Goal: Information Seeking & Learning: Learn about a topic

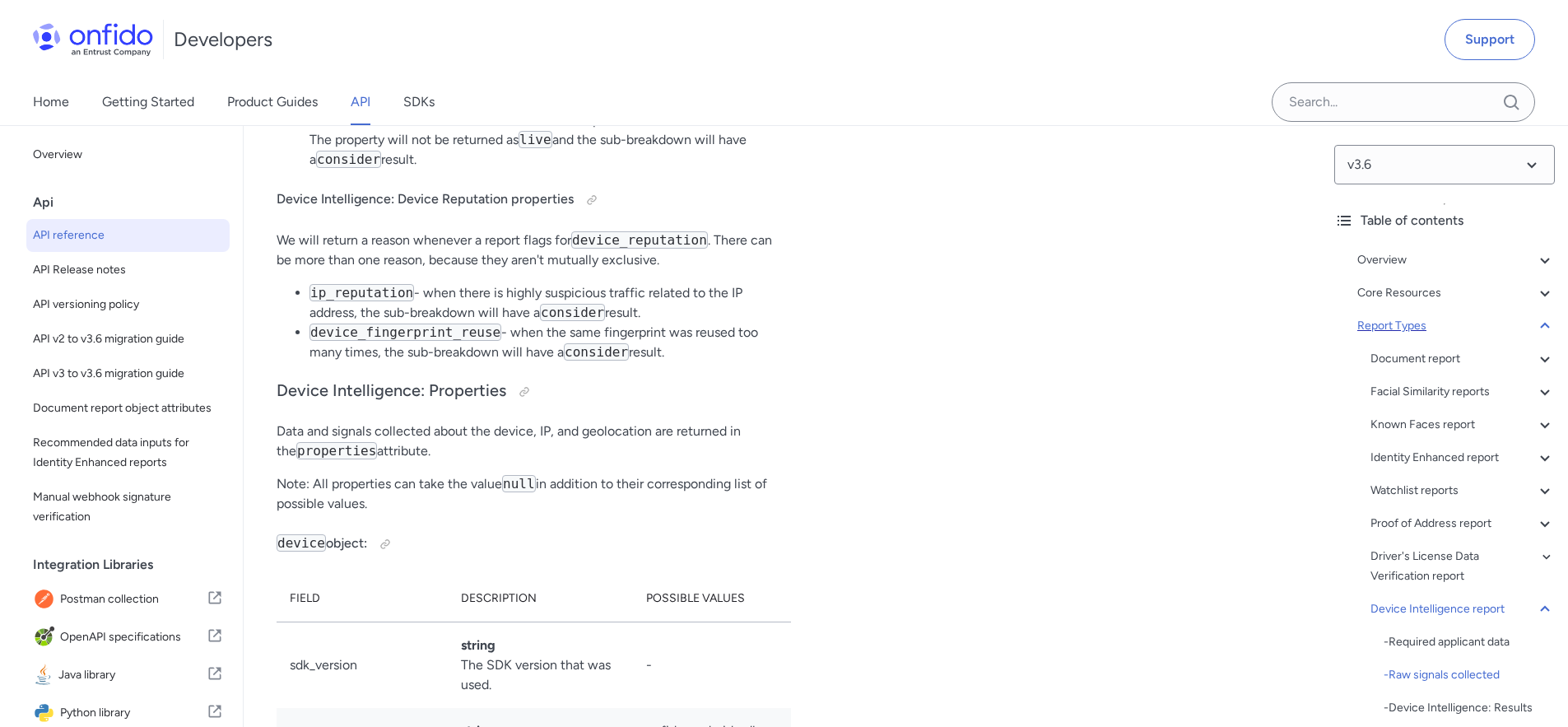
scroll to position [116400, 0]
click at [1427, 556] on div "Driver's License Data Verification report" at bounding box center [1463, 566] width 185 height 40
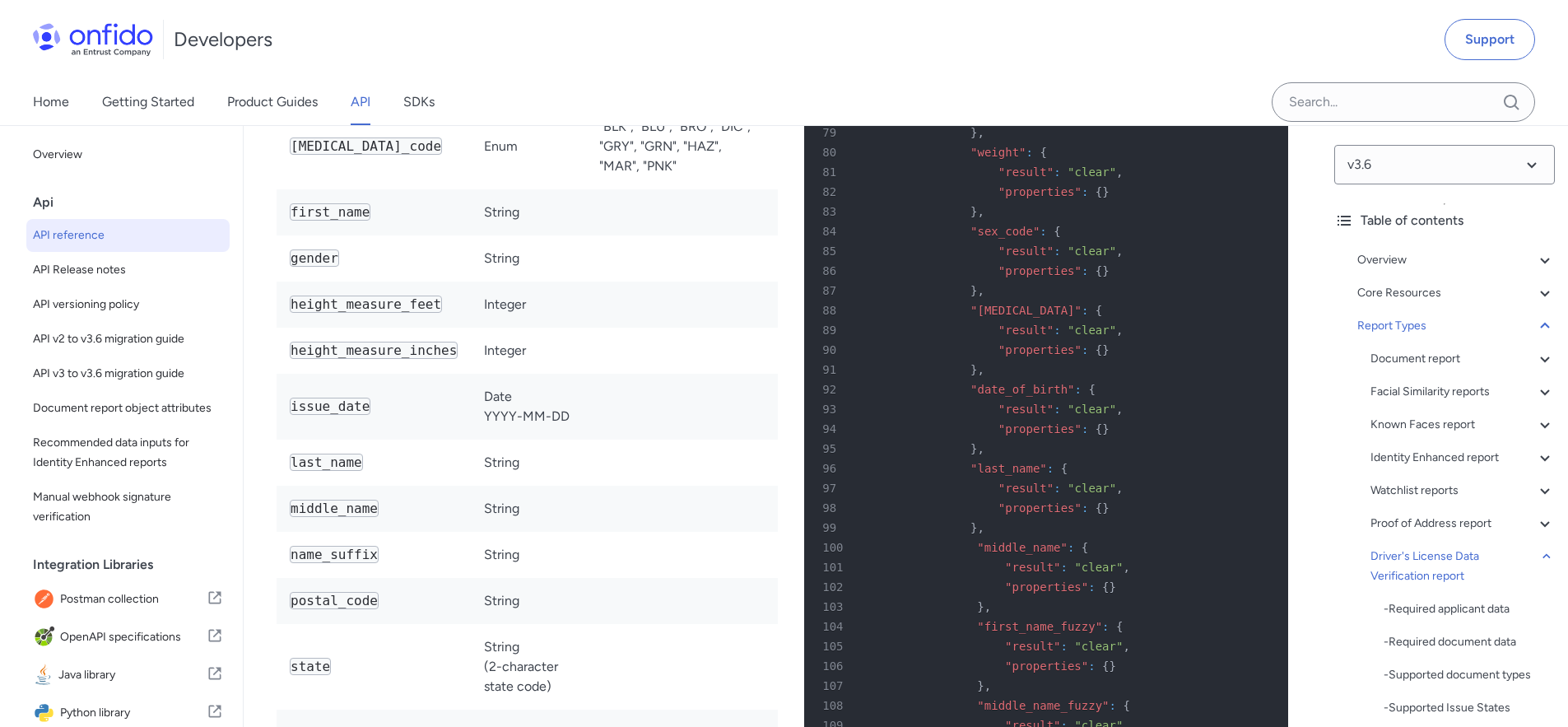
click at [1112, 70] on div "Developers Support" at bounding box center [784, 40] width 1568 height 79
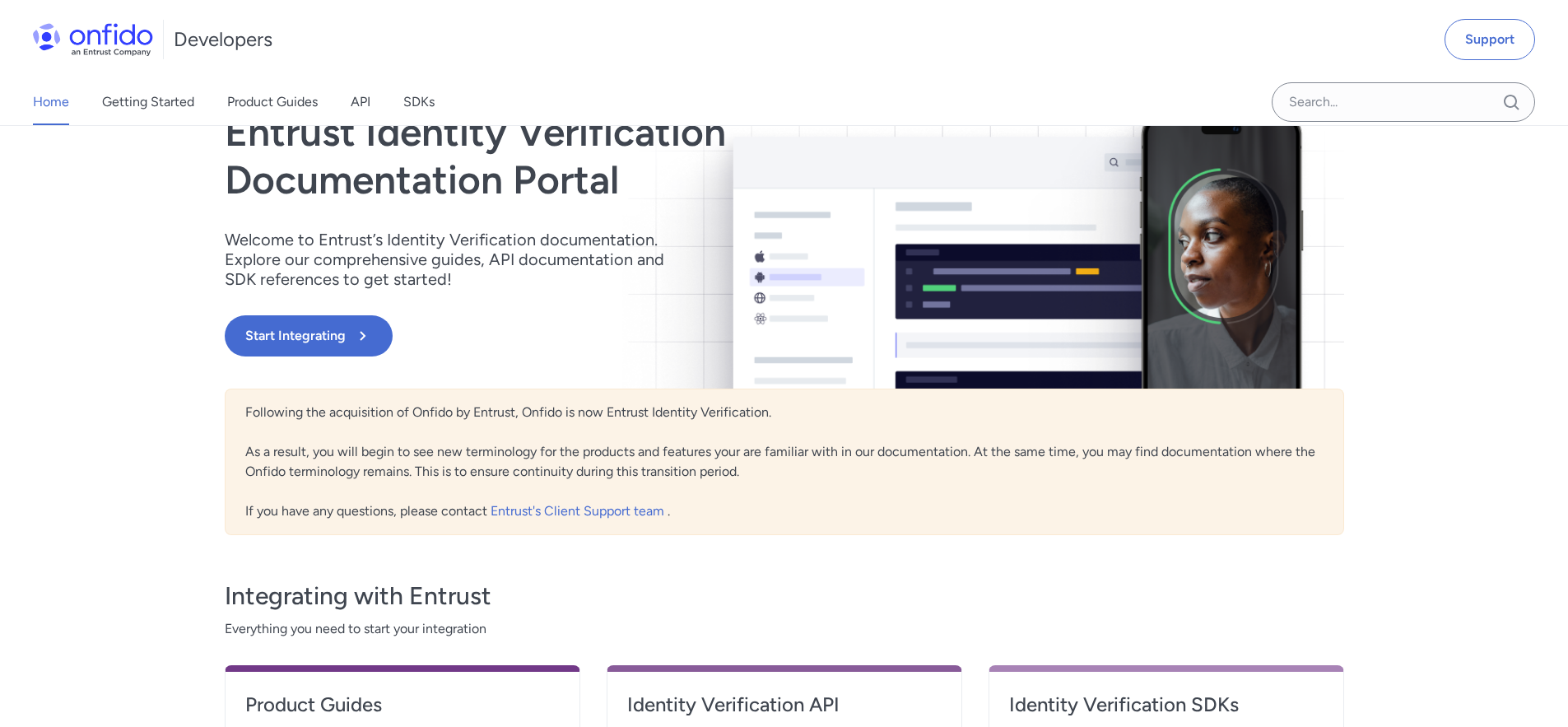
scroll to position [635, 0]
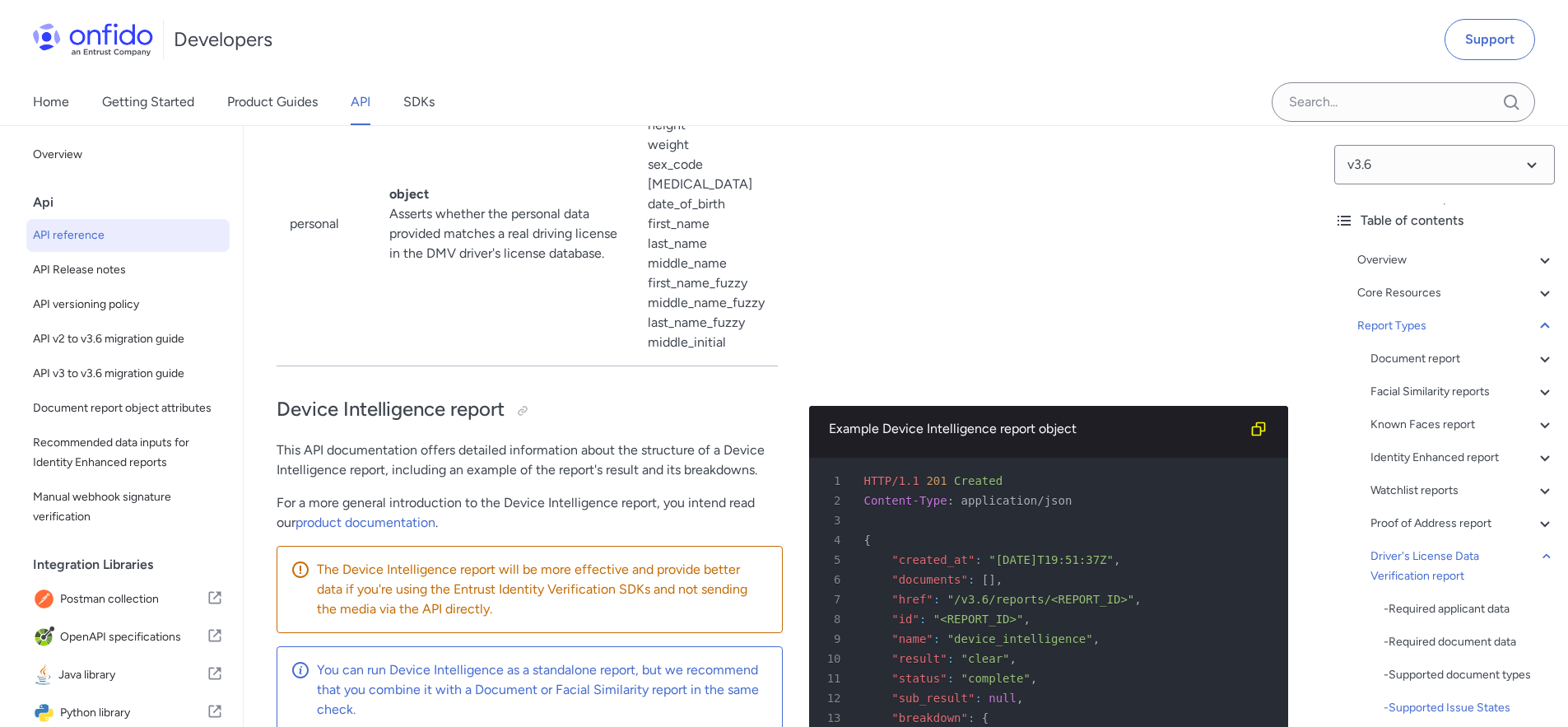
scroll to position [112995, 0]
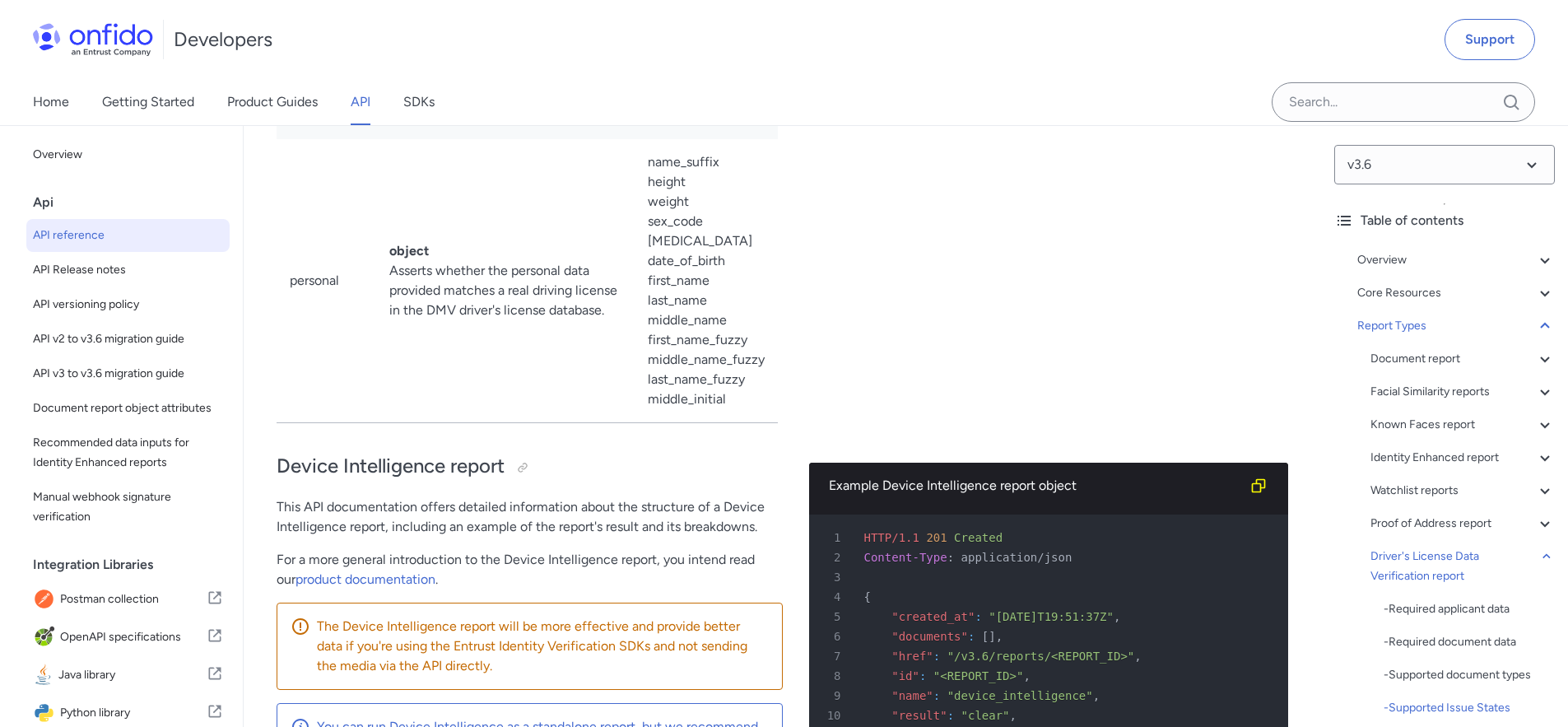
scroll to position [113005, 0]
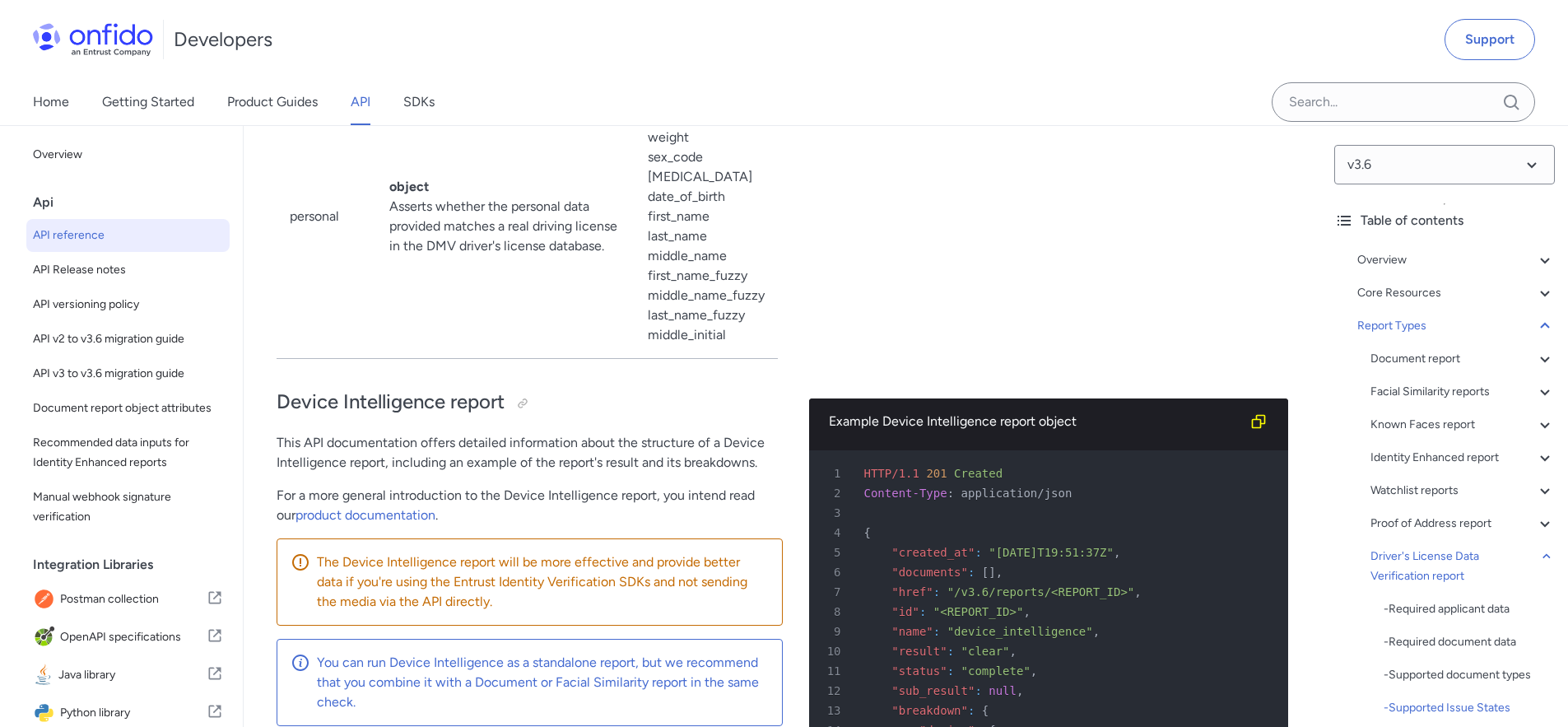
drag, startPoint x: 318, startPoint y: 441, endPoint x: 338, endPoint y: 520, distance: 81.5
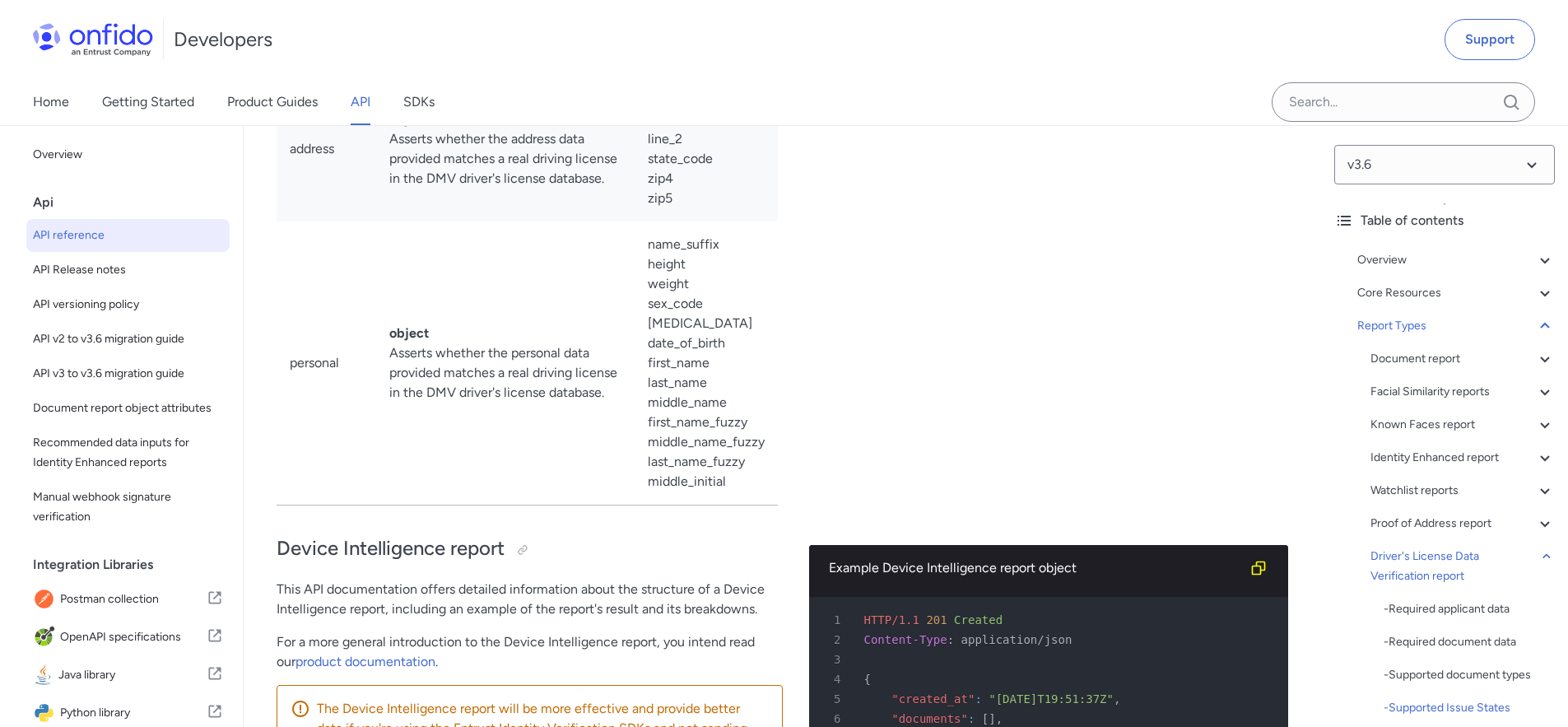
scroll to position [112757, 0]
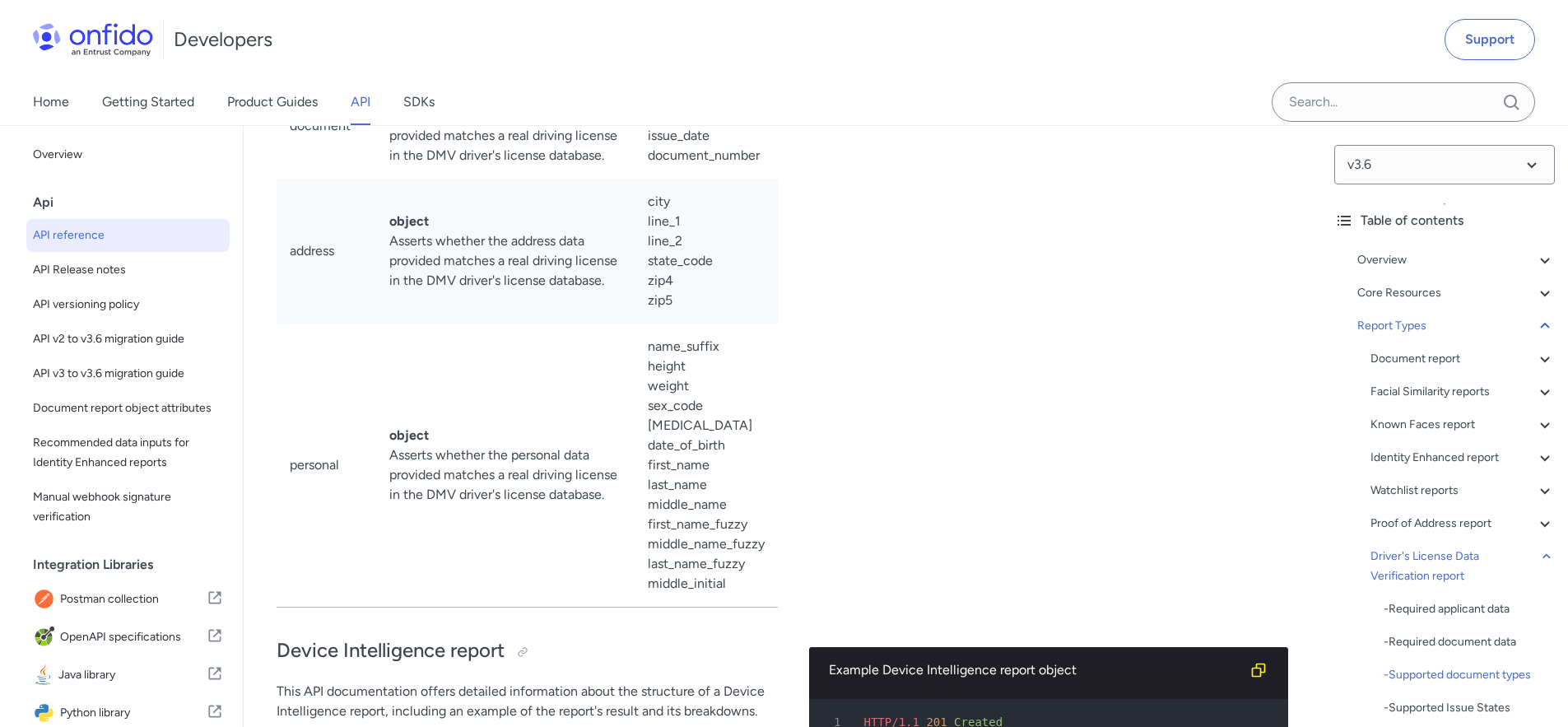
click at [631, 57] on div "Developers Support" at bounding box center [784, 40] width 1568 height 79
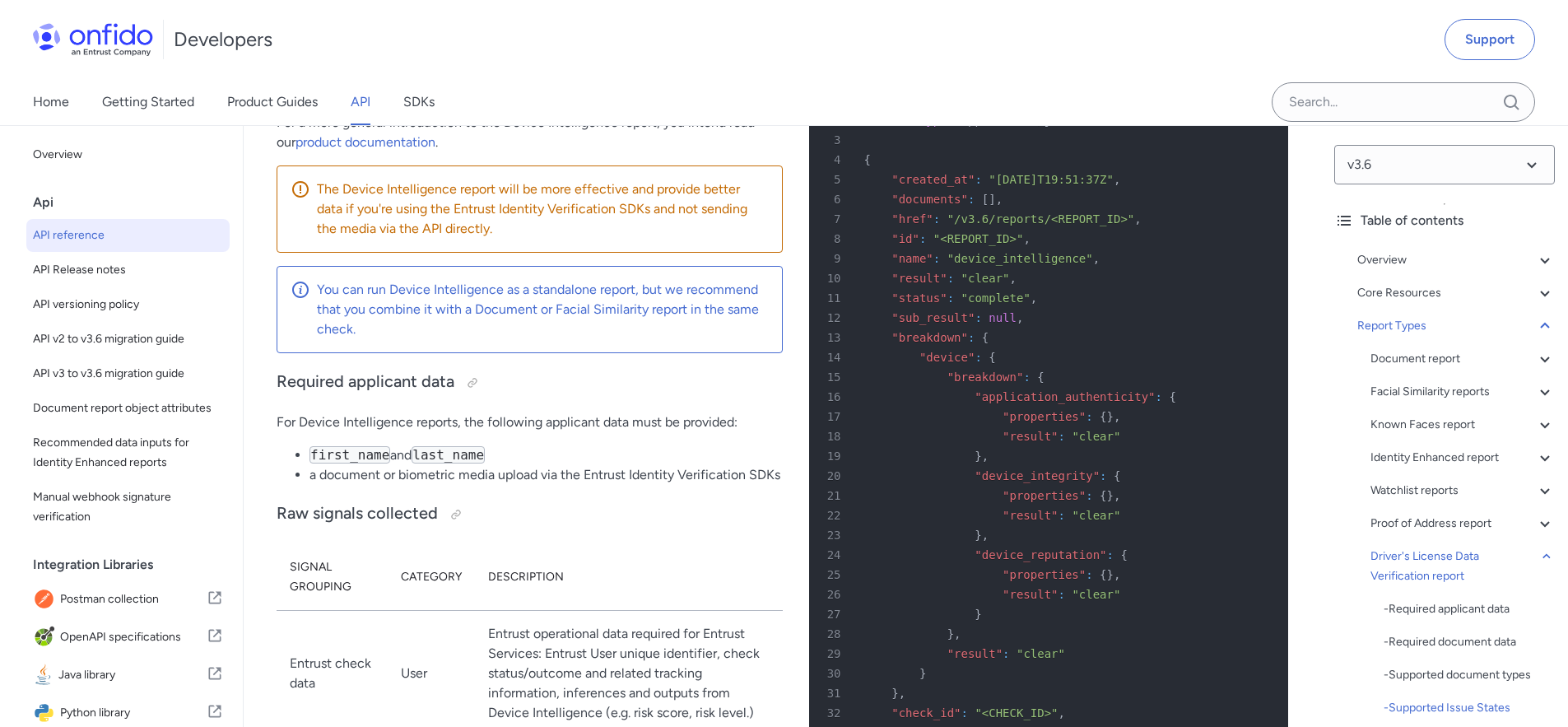
scroll to position [113415, 0]
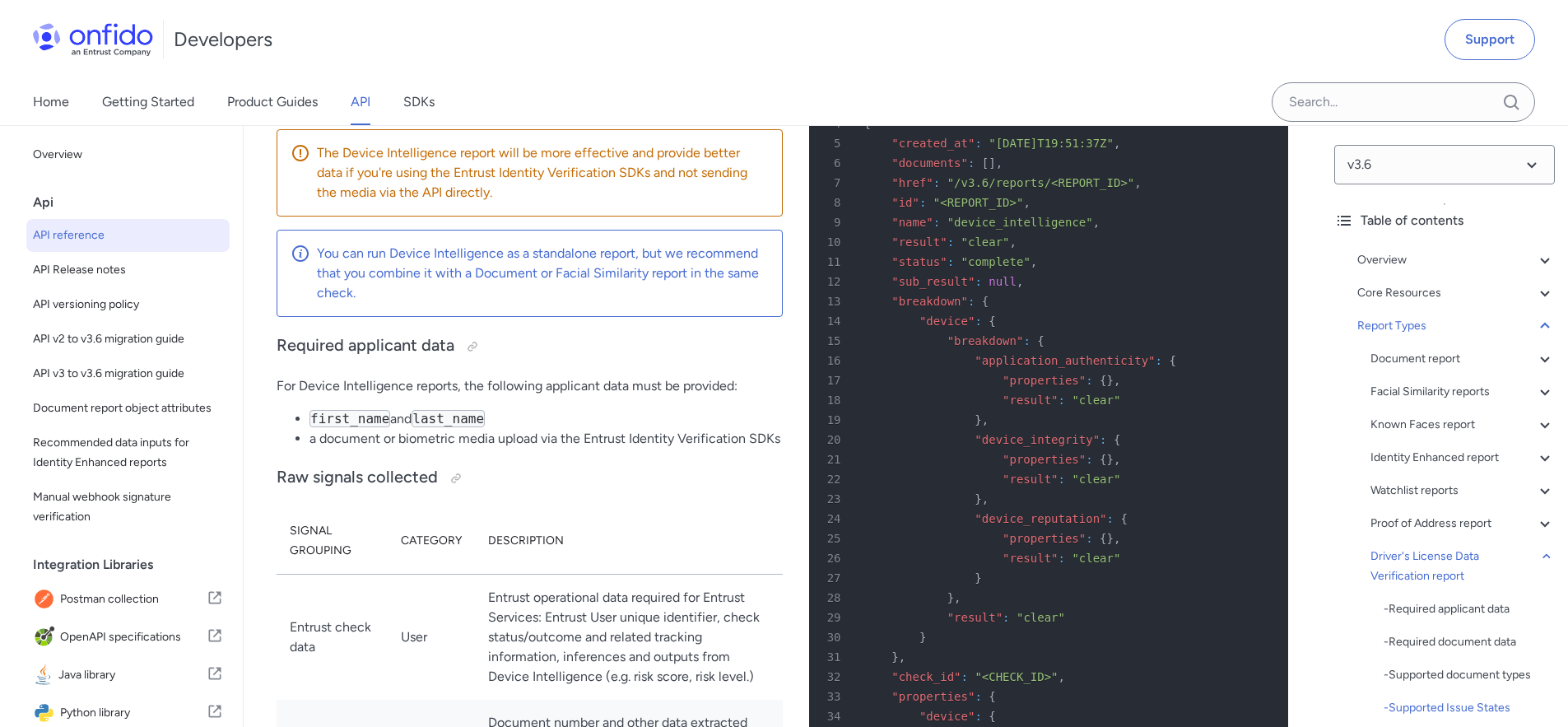
drag, startPoint x: 307, startPoint y: 261, endPoint x: 348, endPoint y: 459, distance: 202.2
copy ul "AR AZ CO CT DC DE HI FL [GEOGRAPHIC_DATA] ID IN IL KS [GEOGRAPHIC_DATA] [GEOGRA…"
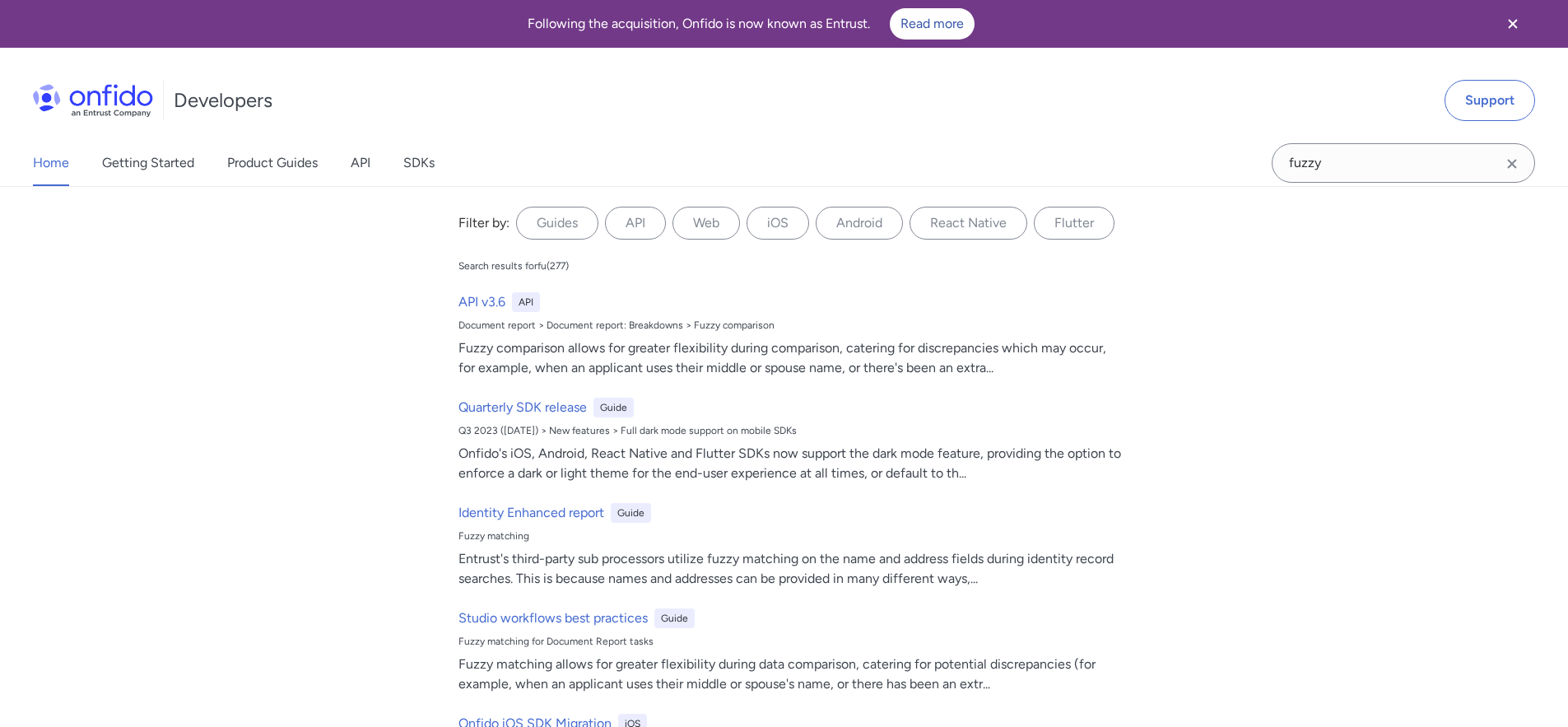
type input "fuzzy"
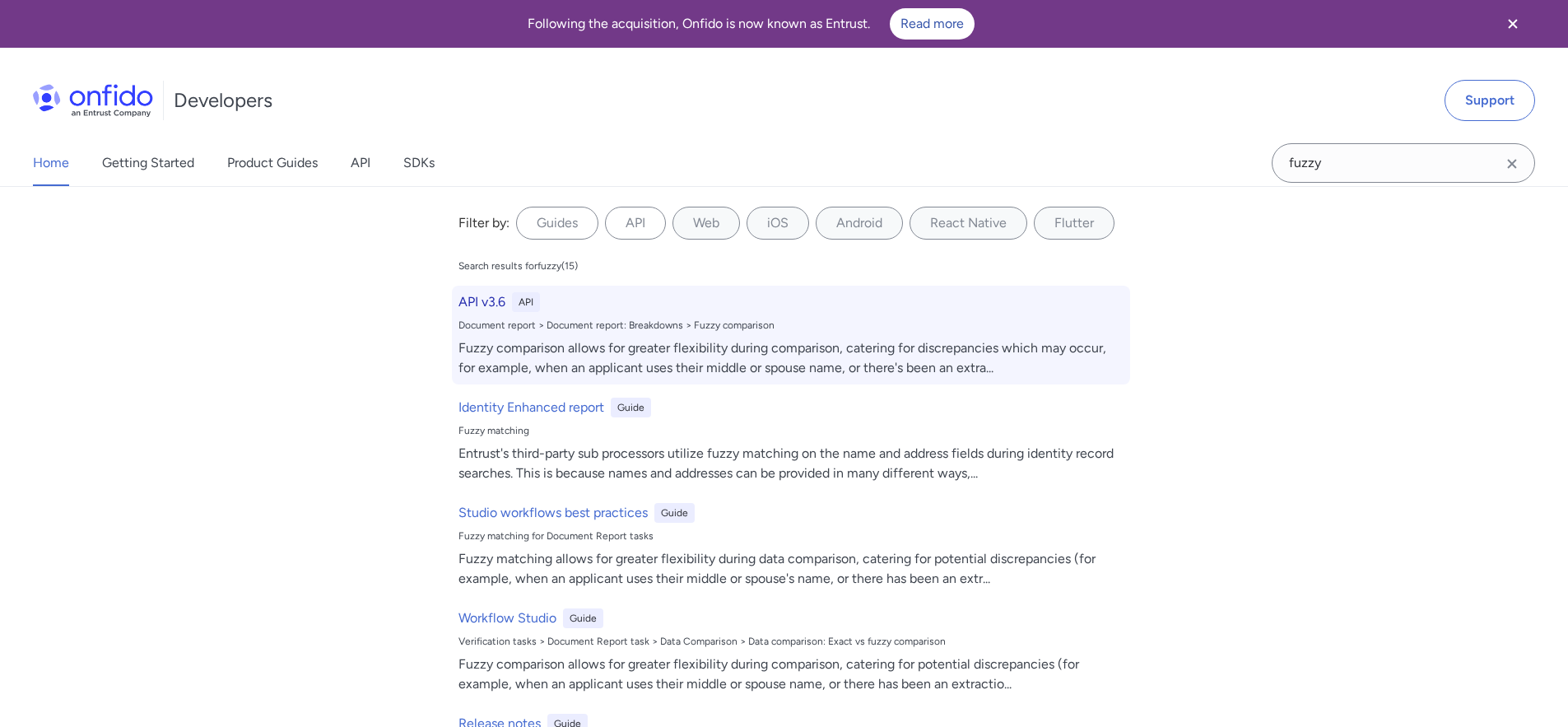
click at [600, 323] on div "Document report > Document report: Breakdowns > Fuzzy comparison" at bounding box center [791, 325] width 665 height 13
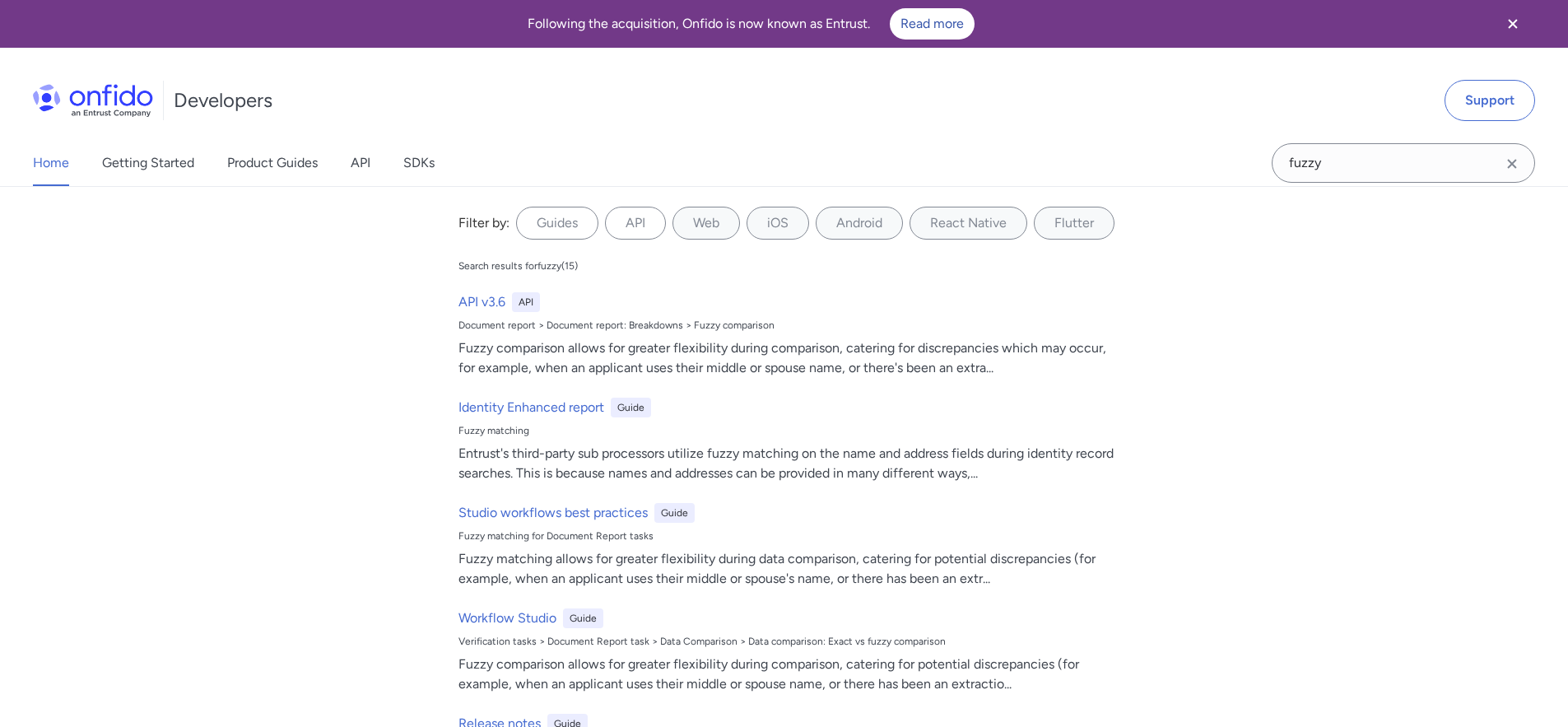
select select "http"
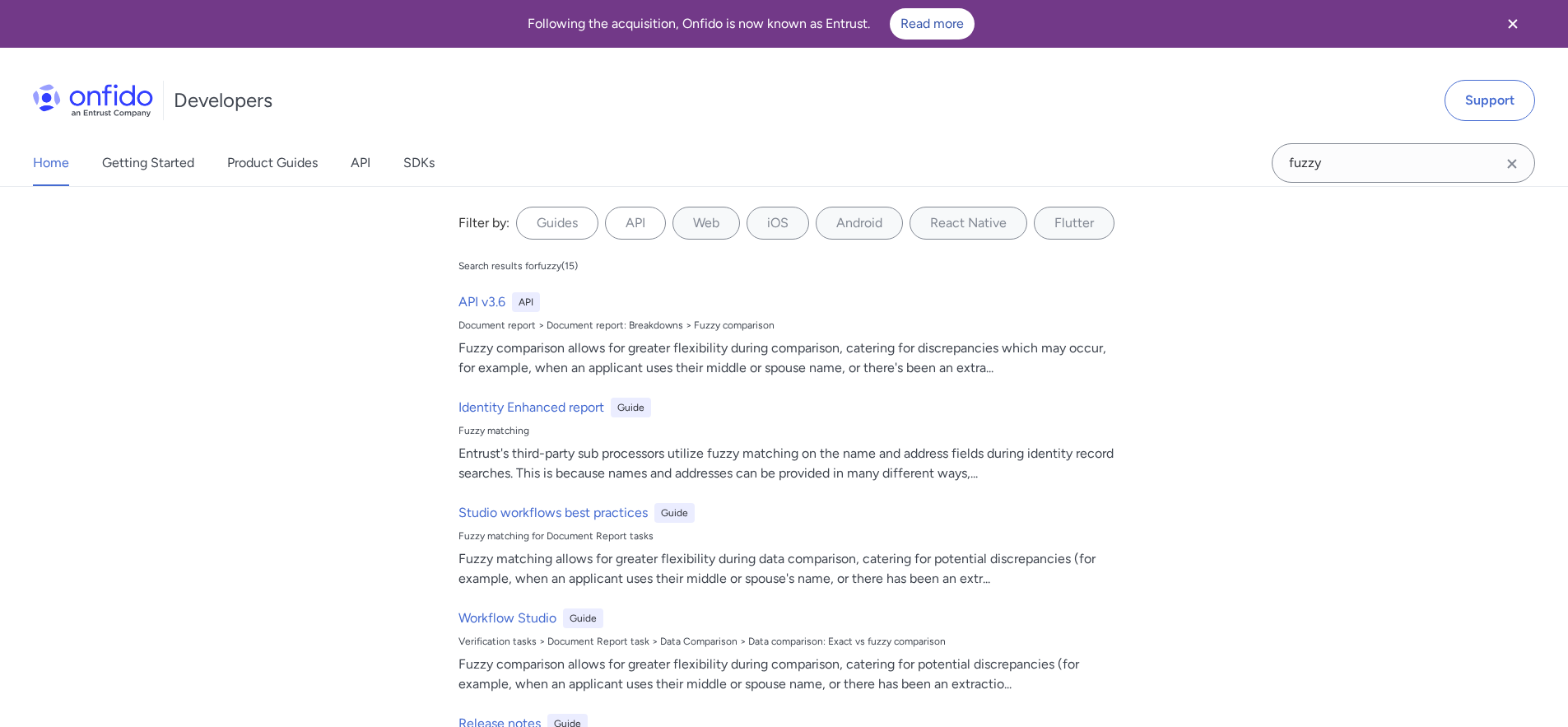
select select "http"
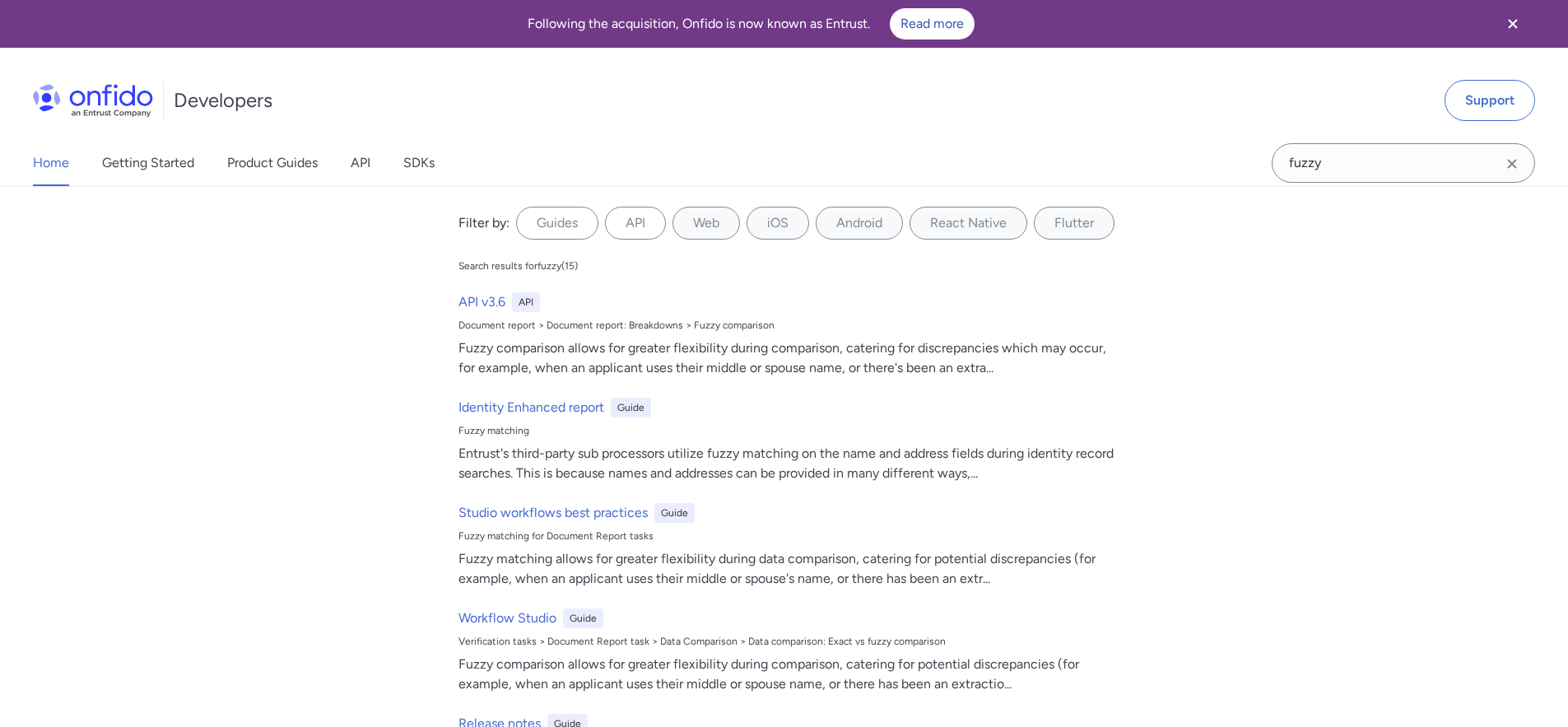
select select "http"
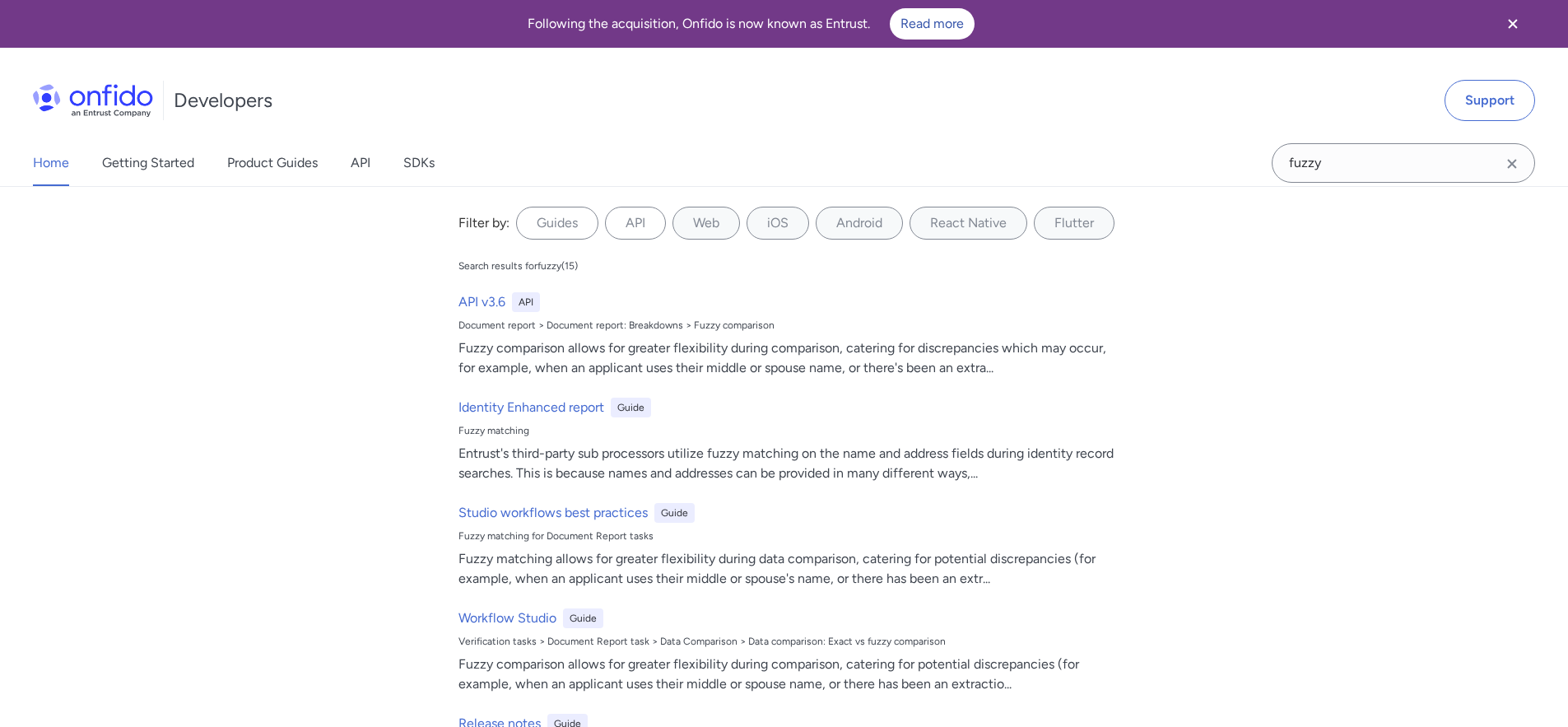
select select "http"
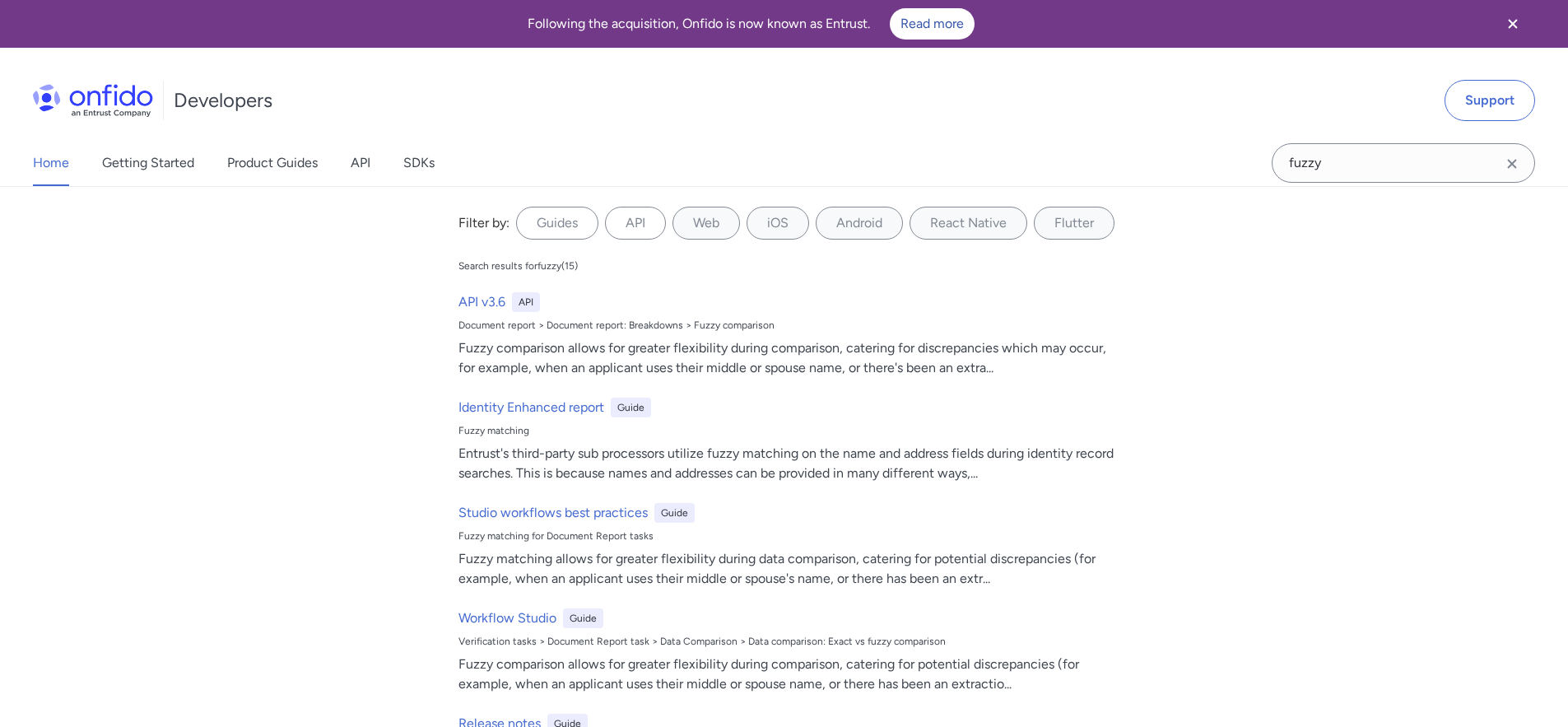
select select "http"
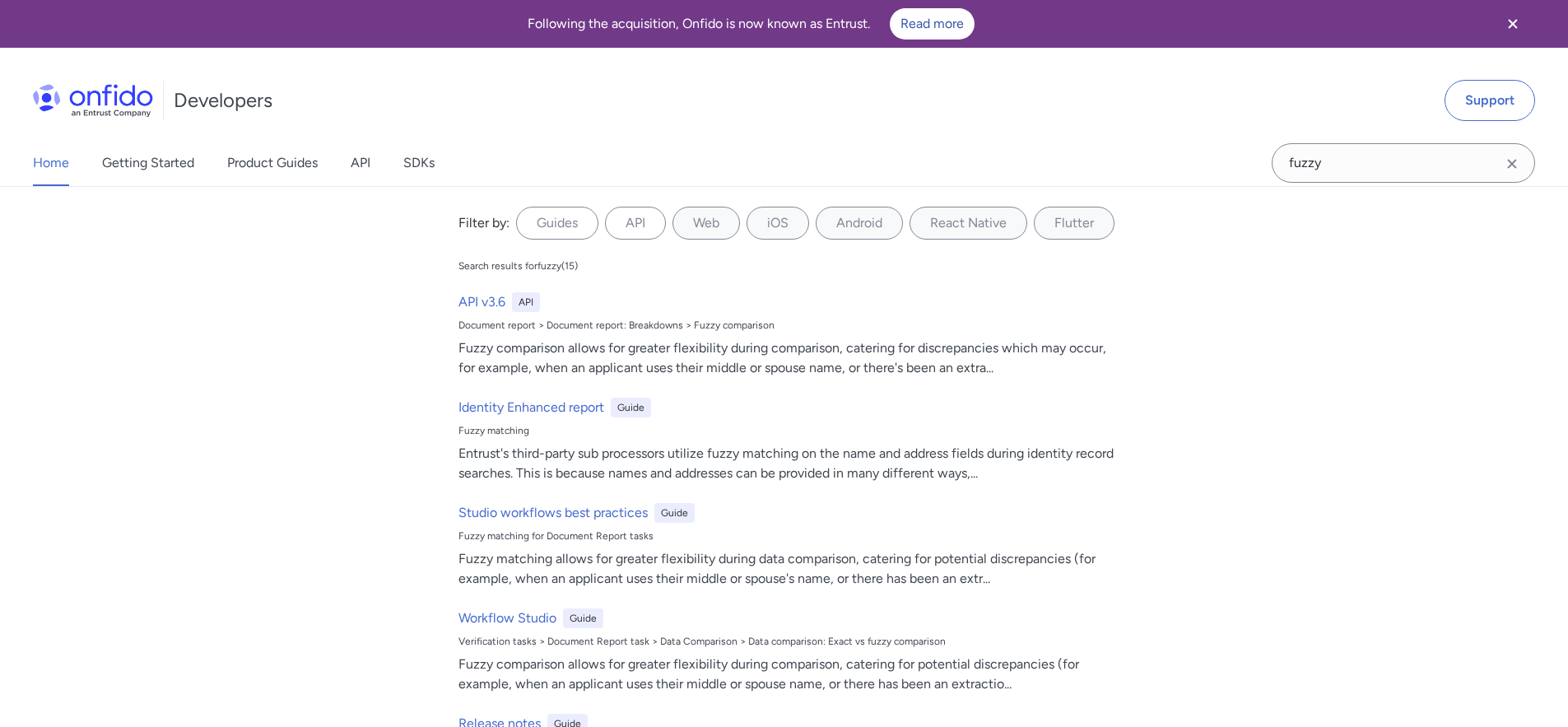
select select "http"
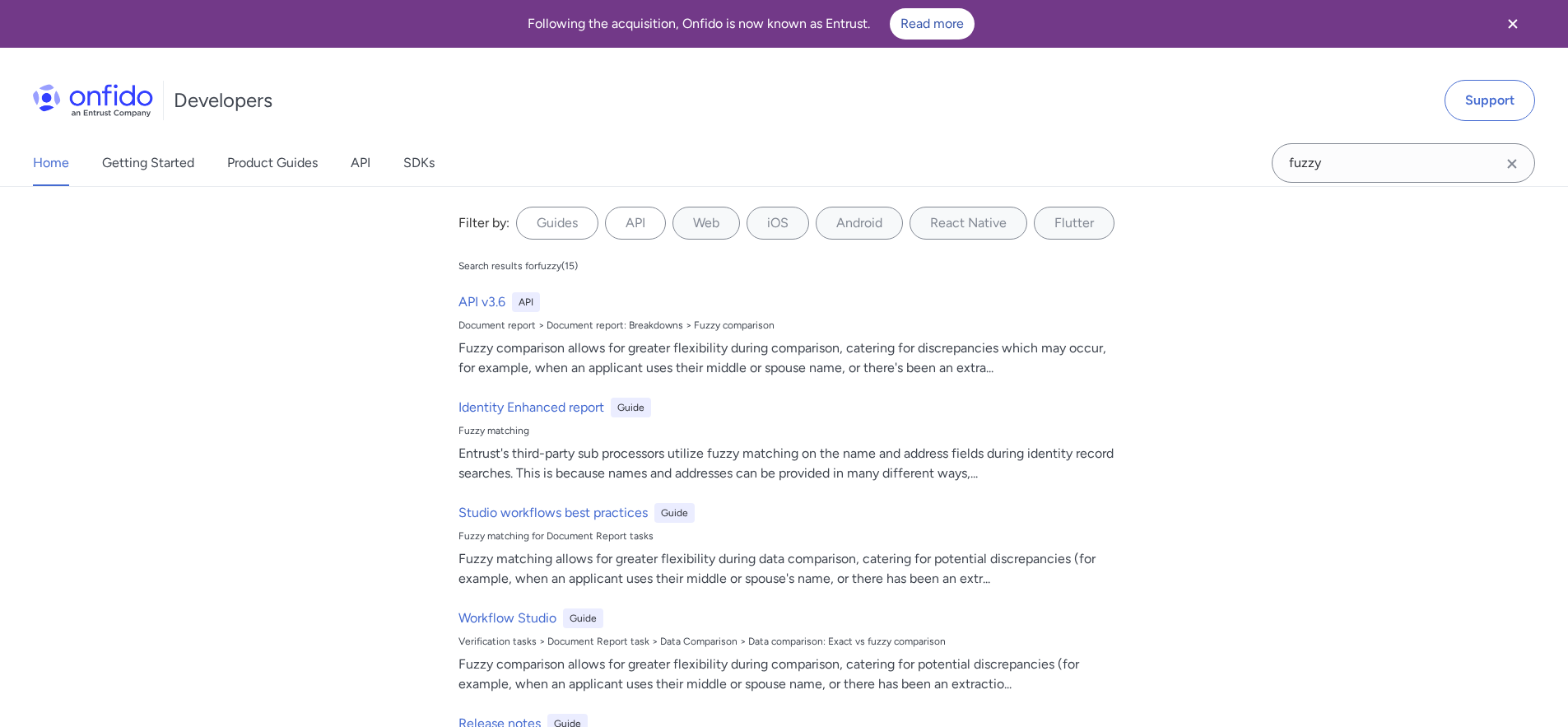
select select "http"
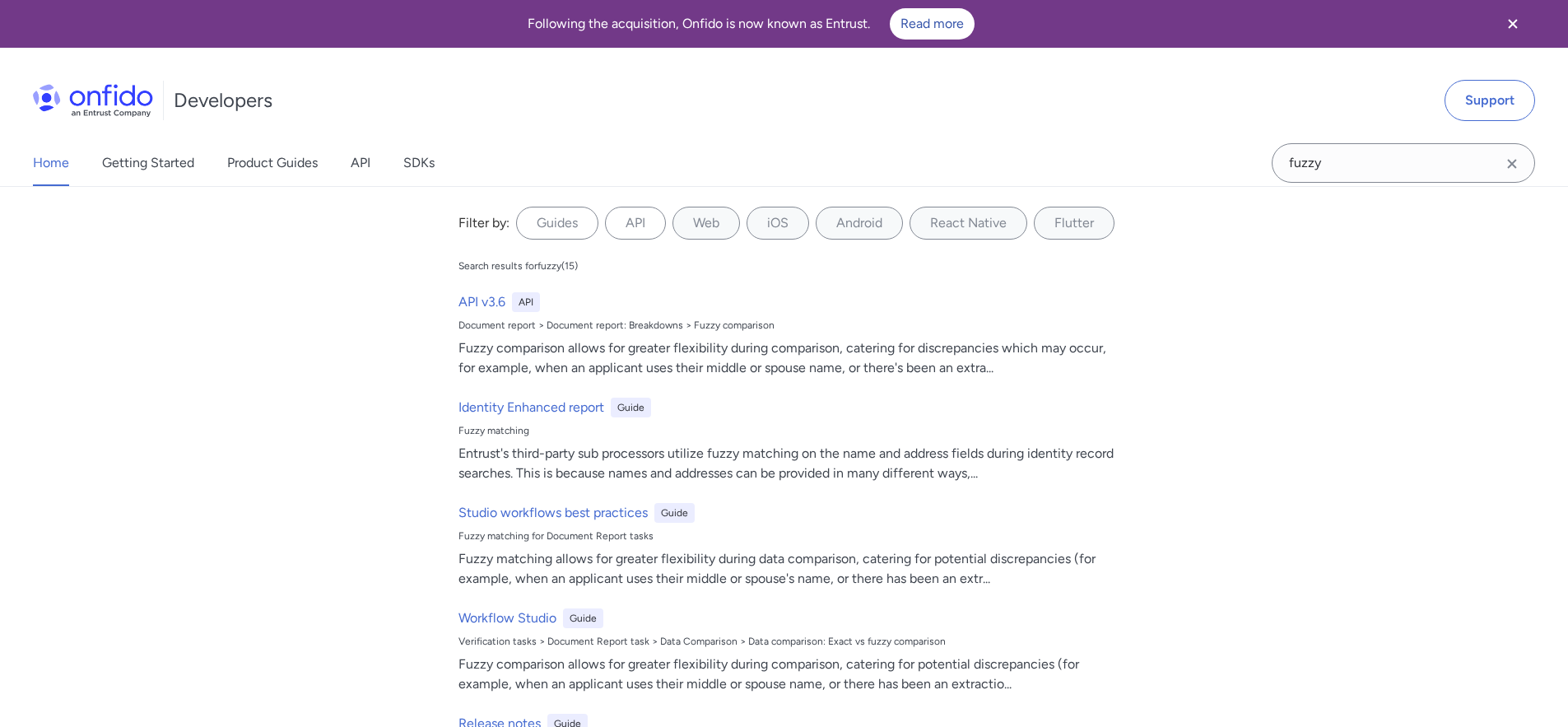
select select "http"
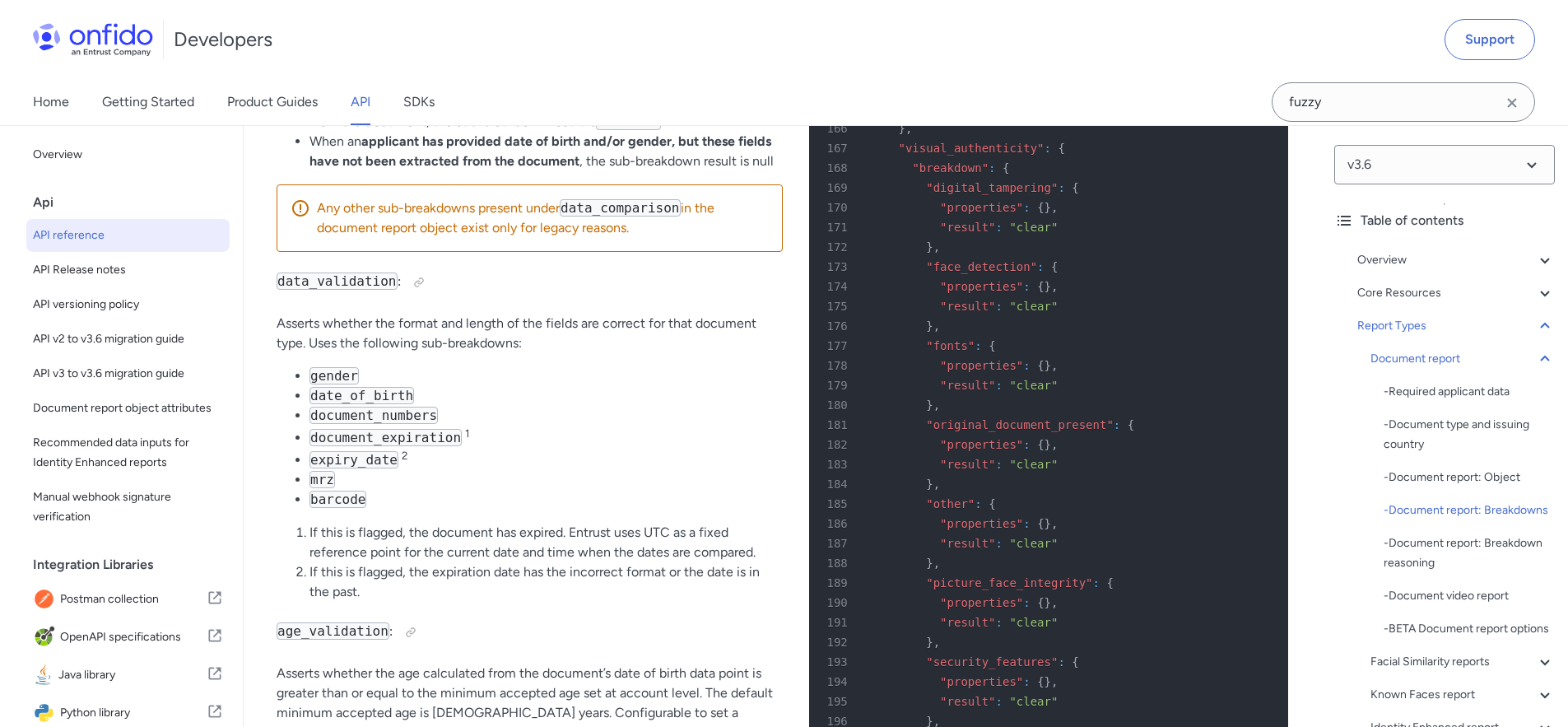
scroll to position [63345, 0]
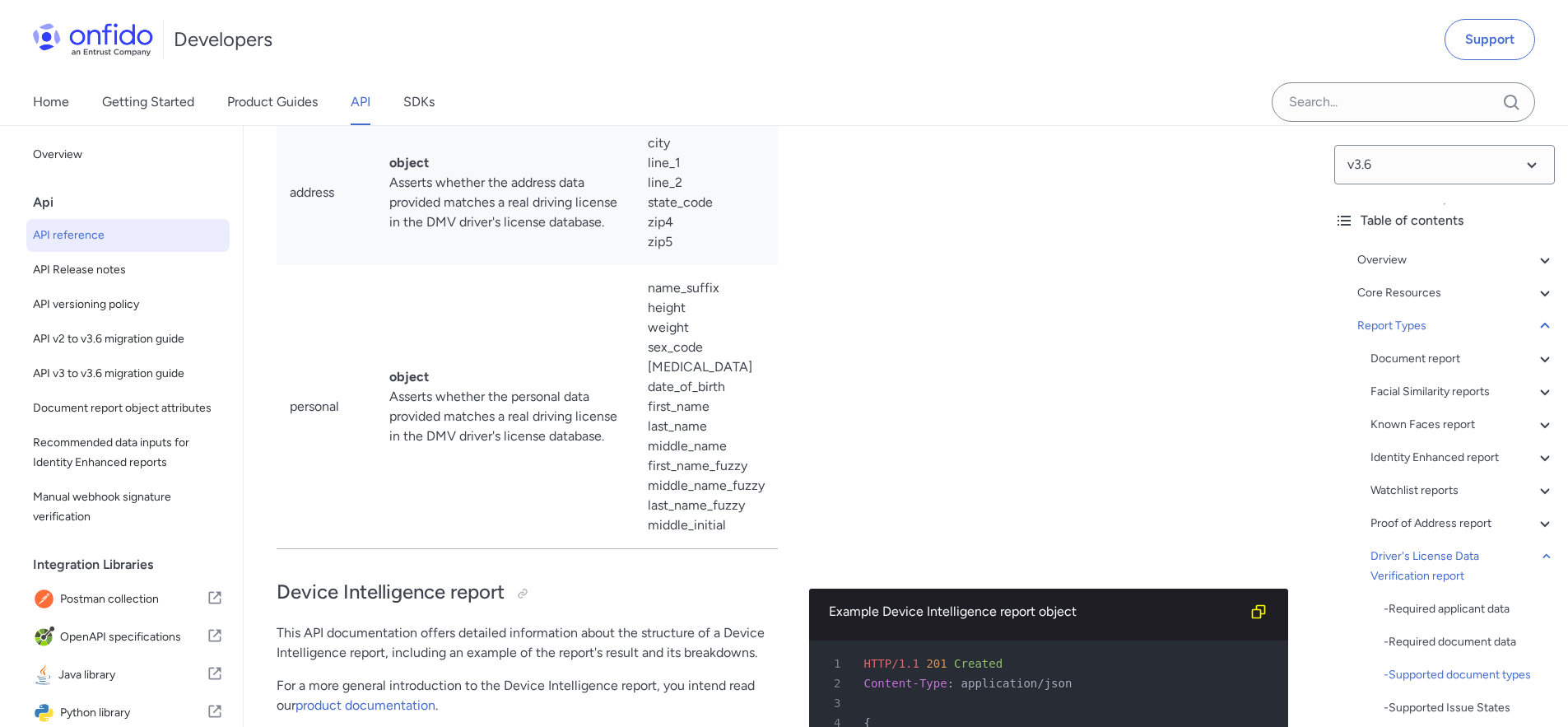
scroll to position [112816, 0]
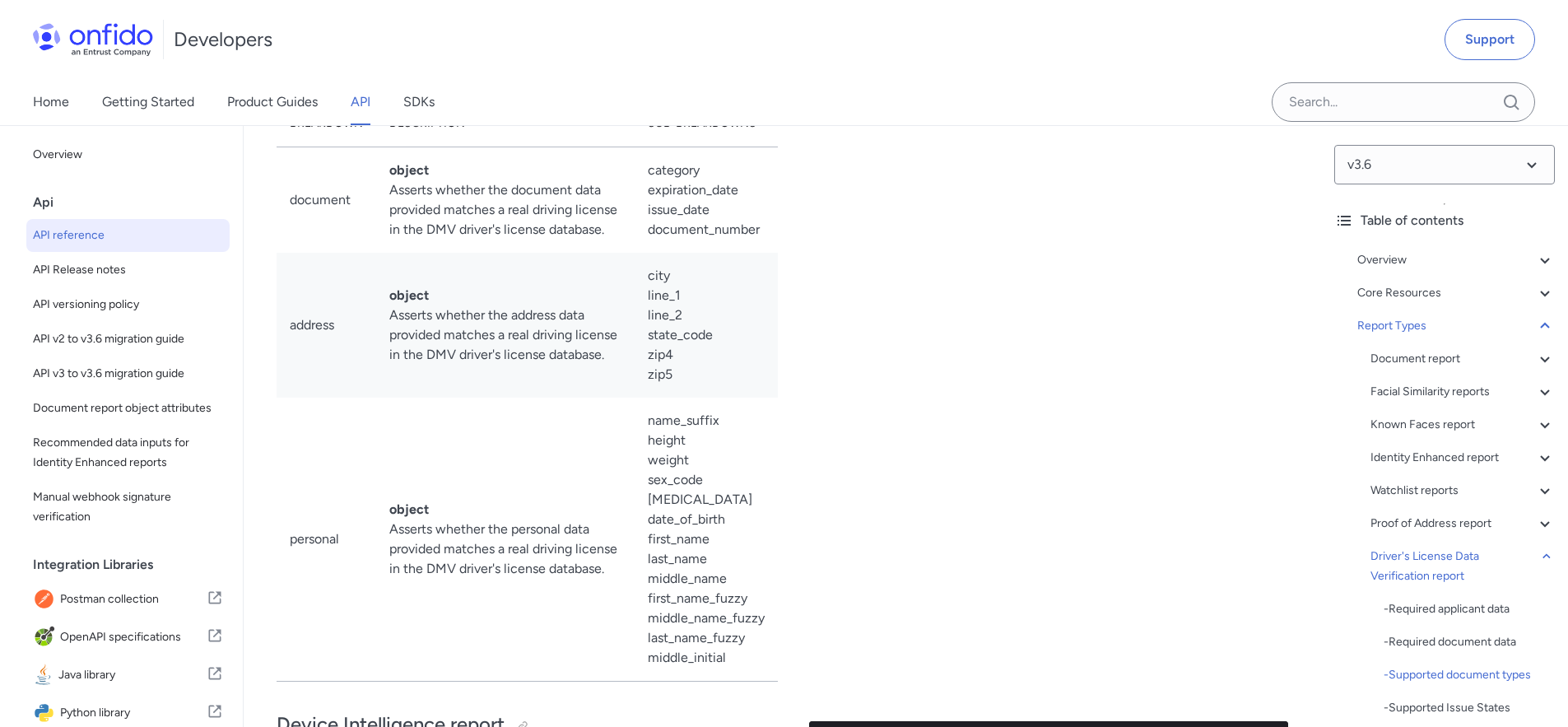
scroll to position [112684, 0]
drag, startPoint x: 317, startPoint y: 487, endPoint x: 326, endPoint y: 489, distance: 9.2
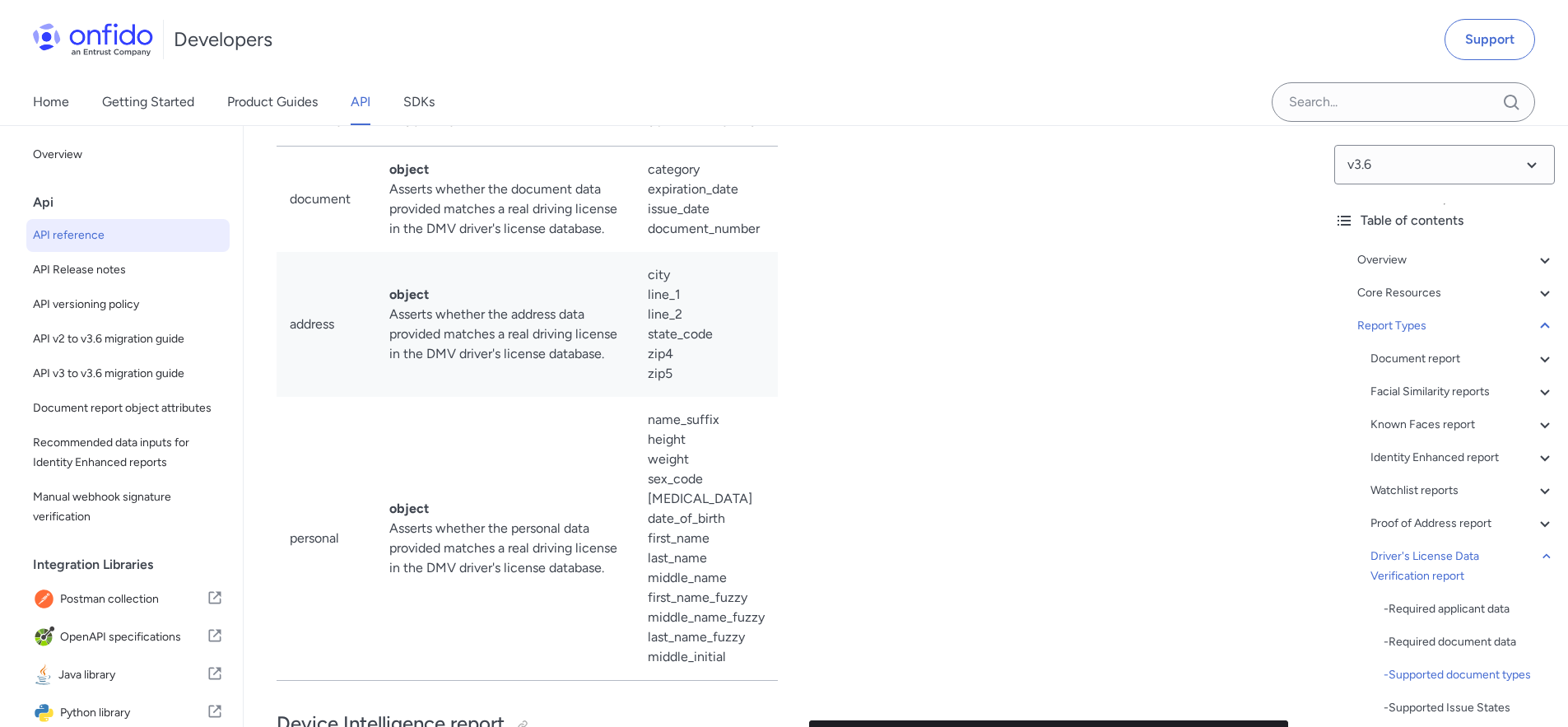
drag, startPoint x: 307, startPoint y: 621, endPoint x: 321, endPoint y: 621, distance: 14.0
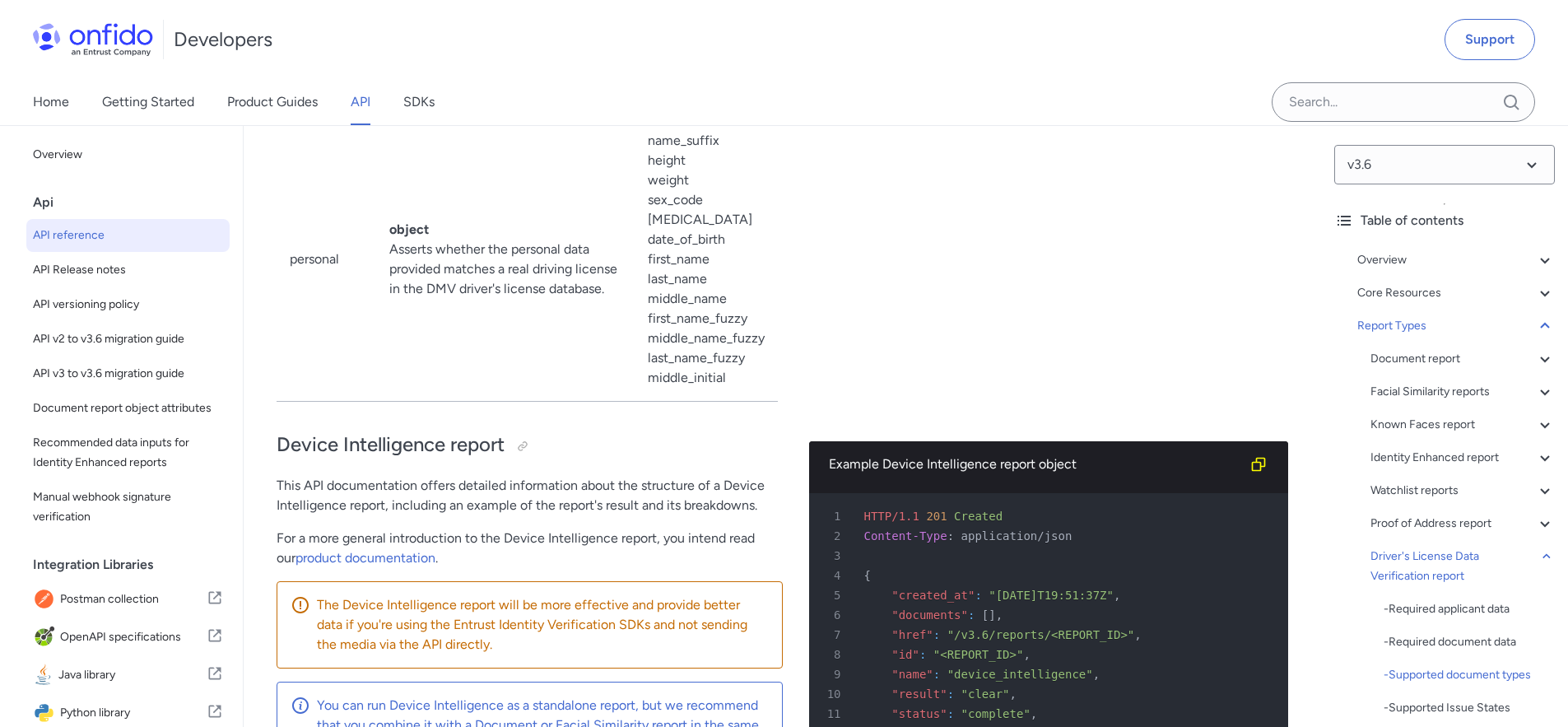
scroll to position [113027, 0]
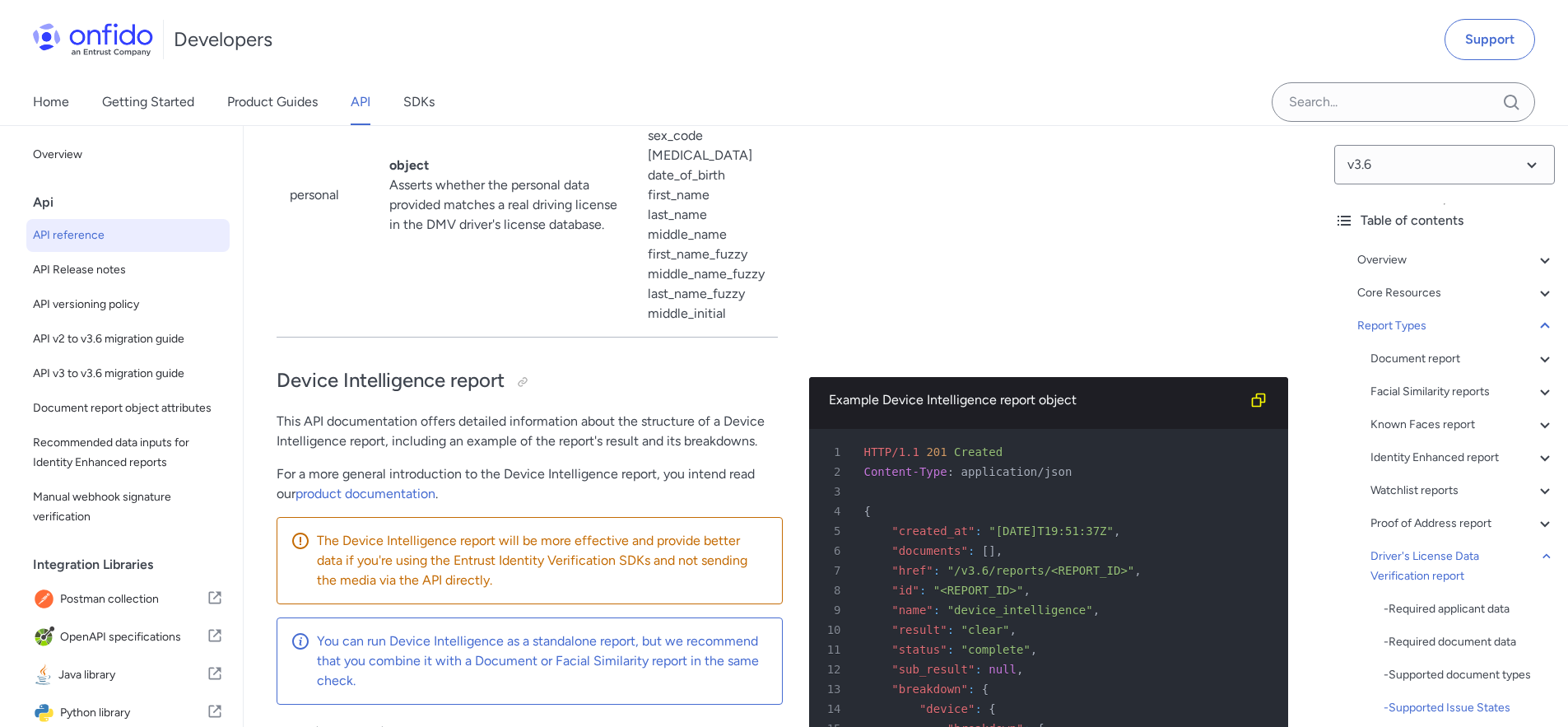
drag, startPoint x: 322, startPoint y: 479, endPoint x: 313, endPoint y: 480, distance: 9.1
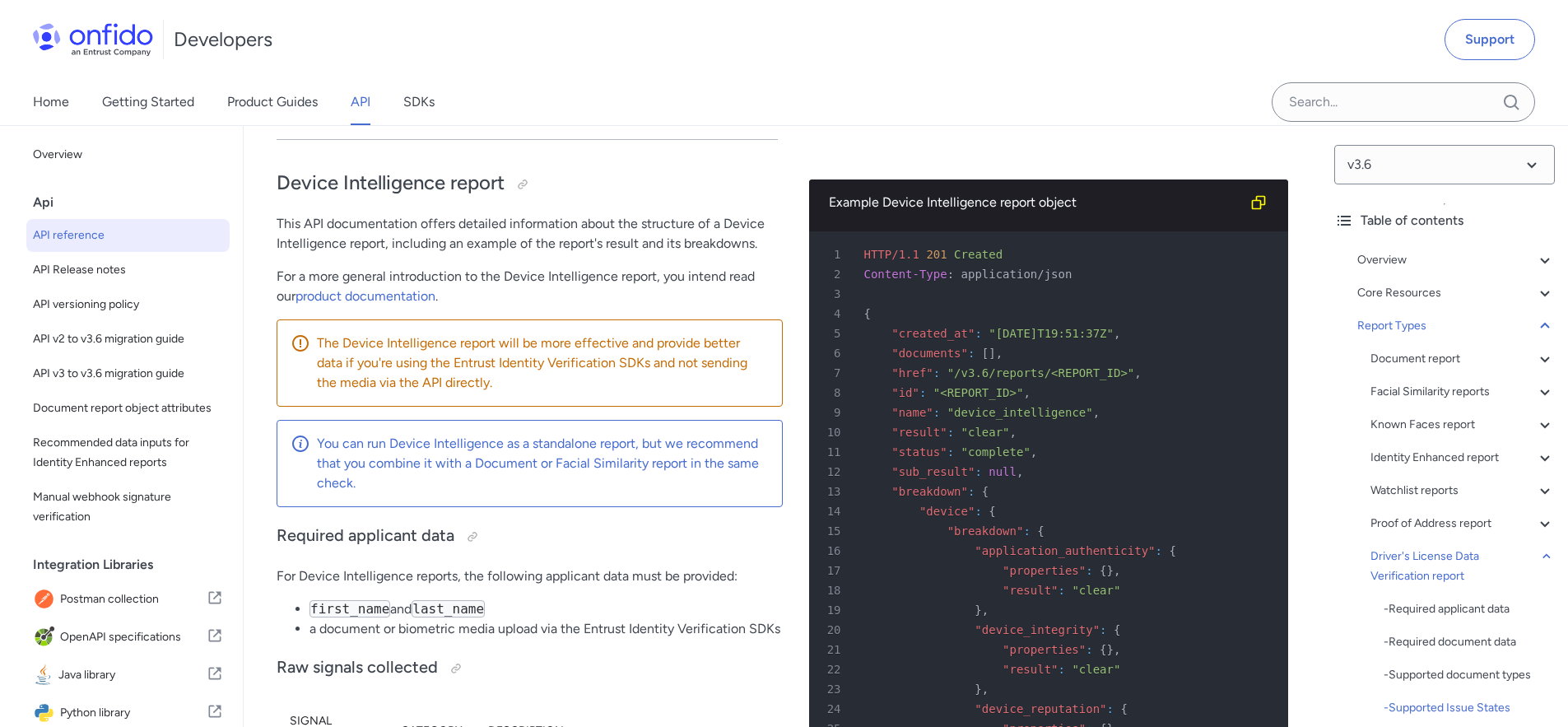
scroll to position [113272, 0]
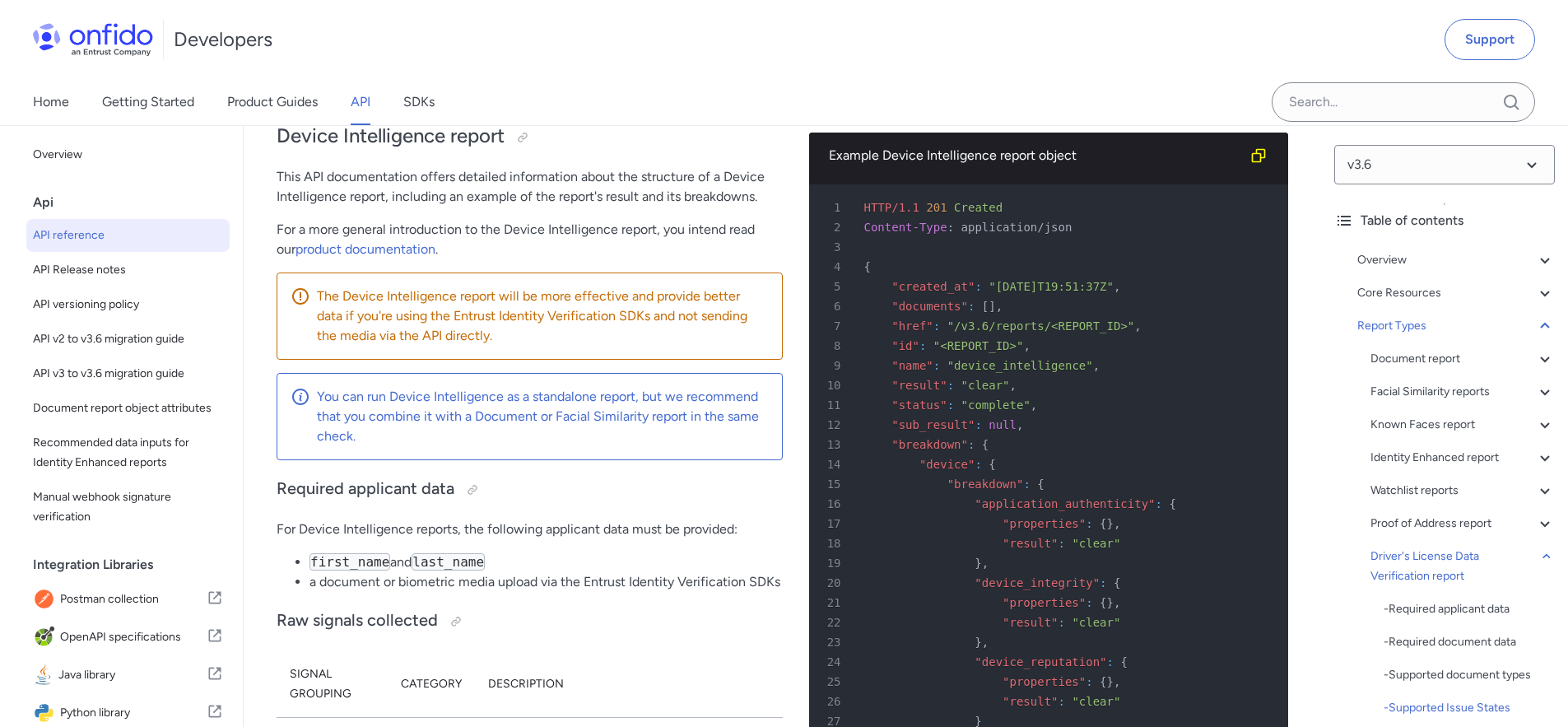
drag, startPoint x: 324, startPoint y: 435, endPoint x: 311, endPoint y: 434, distance: 13.0
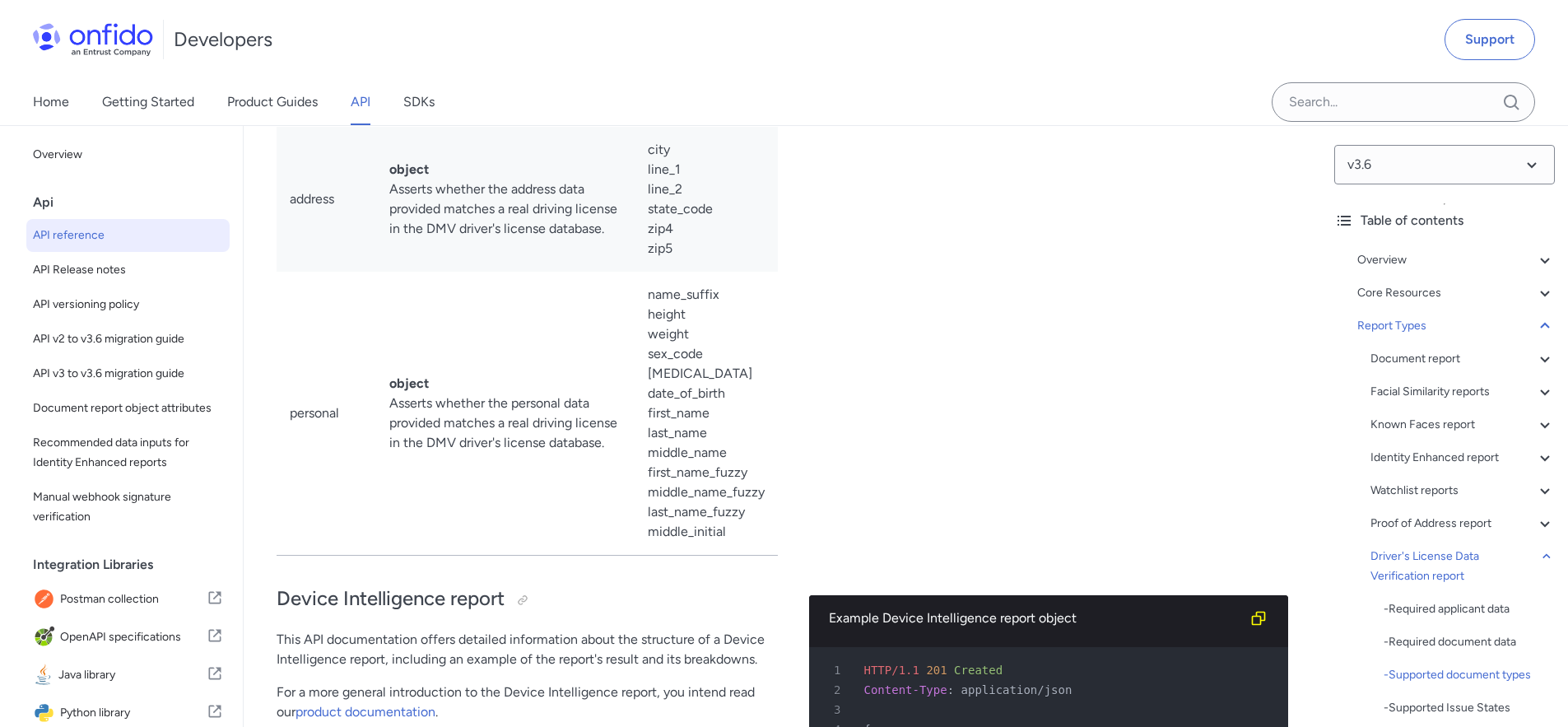
scroll to position [112814, 0]
